Goal: Find specific page/section

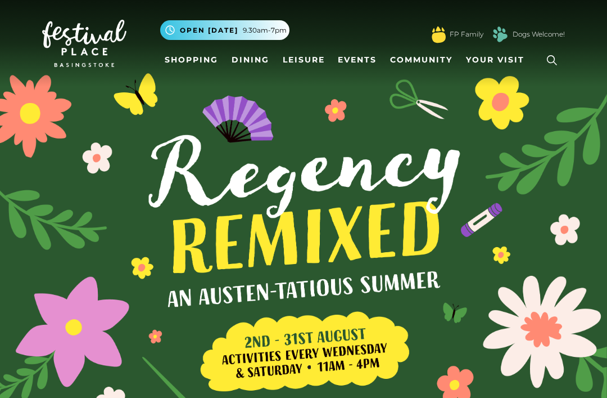
click at [553, 64] on icon at bounding box center [552, 60] width 17 height 17
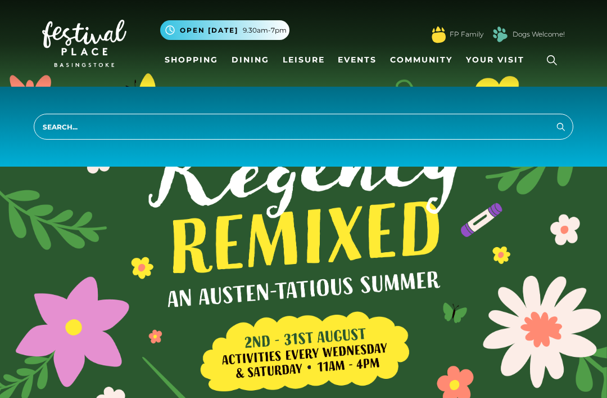
click at [101, 125] on input "search" at bounding box center [304, 127] width 540 height 26
type input "Bon"
click at [561, 126] on button "Search" at bounding box center [561, 126] width 13 height 14
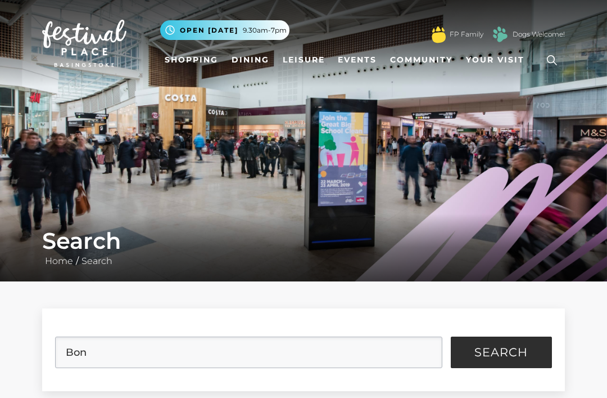
click at [187, 62] on link "Shopping" at bounding box center [191, 59] width 62 height 21
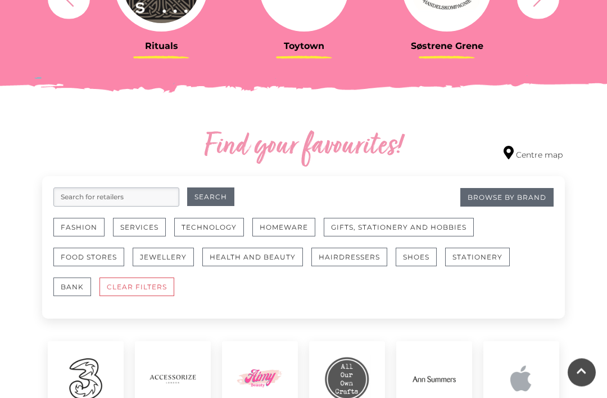
scroll to position [533, 0]
click at [83, 223] on button "Fashion" at bounding box center [78, 227] width 51 height 19
